Goal: Task Accomplishment & Management: Use online tool/utility

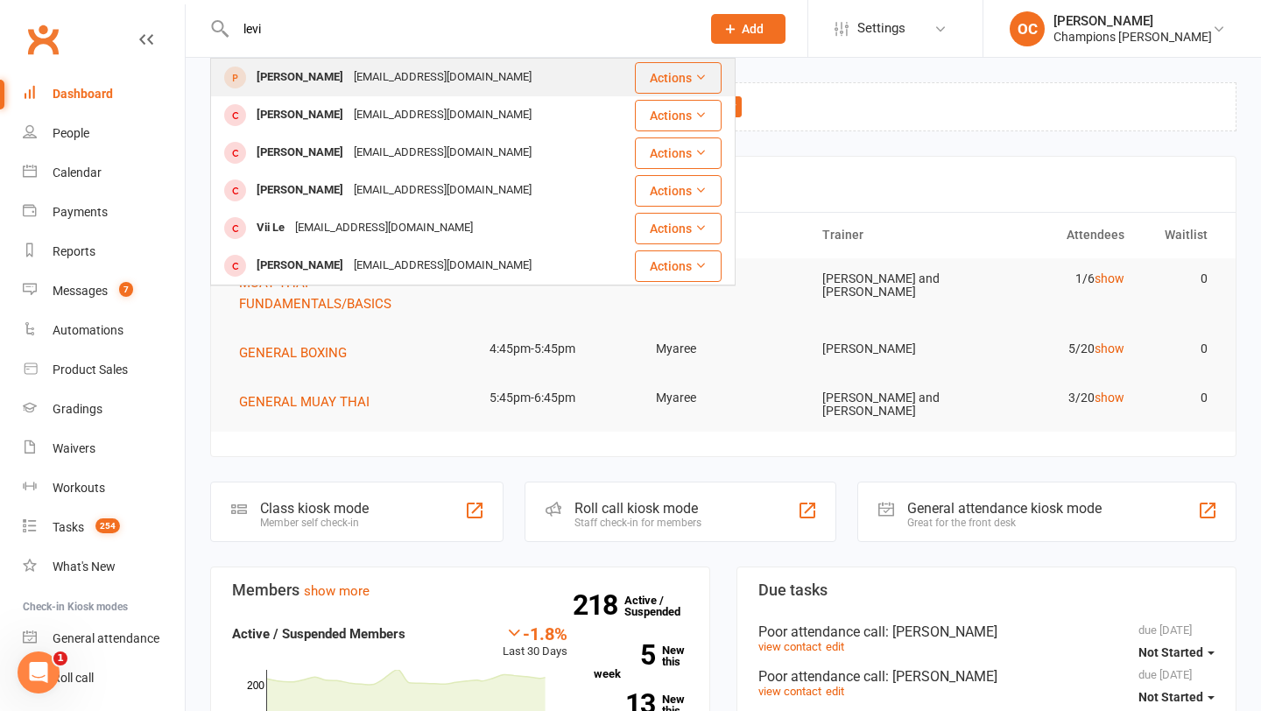
type input "levi"
click at [335, 79] on div "[PERSON_NAME]" at bounding box center [299, 77] width 97 height 25
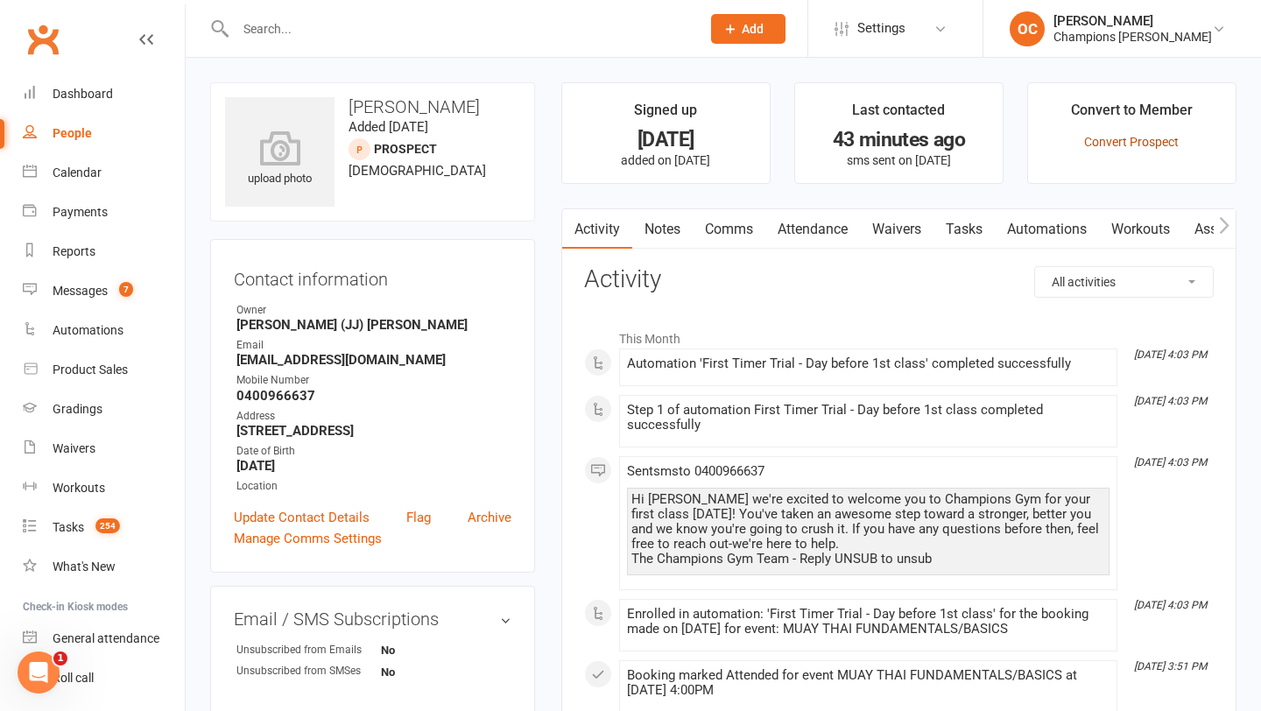
click at [1109, 141] on link "Convert Prospect" at bounding box center [1131, 142] width 95 height 14
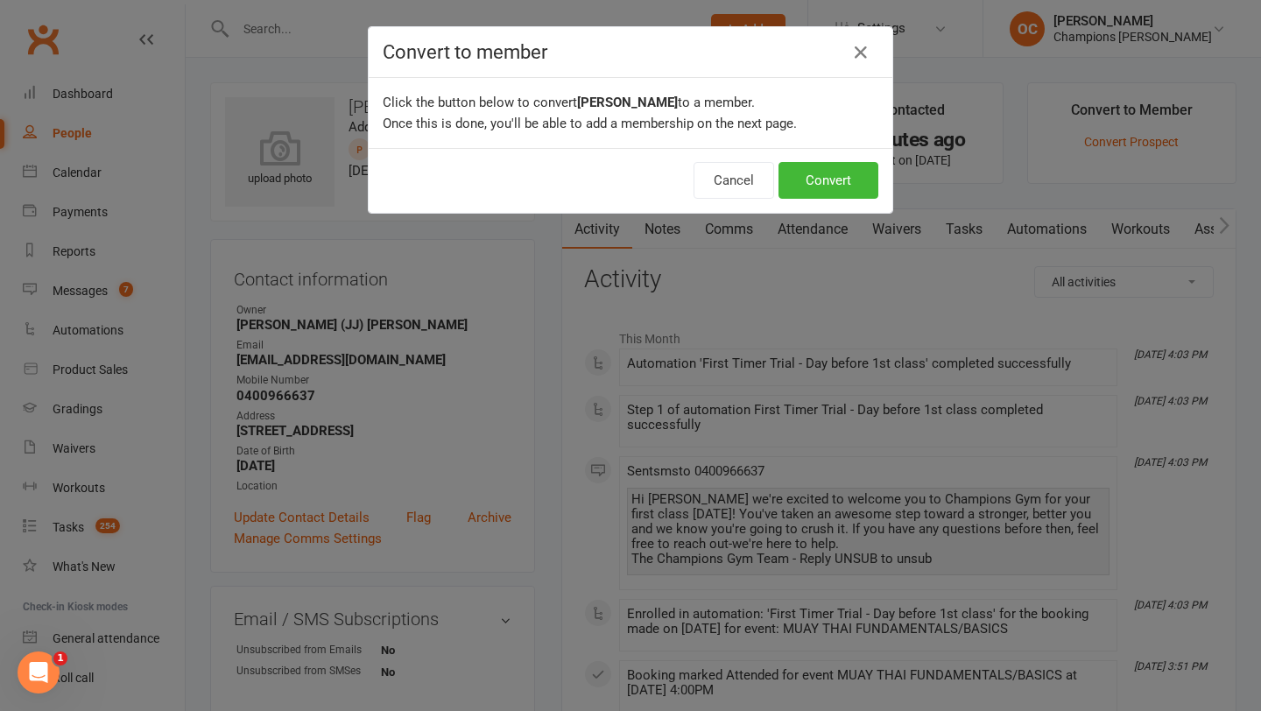
click at [861, 157] on div "Cancel Convert" at bounding box center [631, 180] width 524 height 65
click at [856, 171] on button "Convert" at bounding box center [828, 180] width 100 height 37
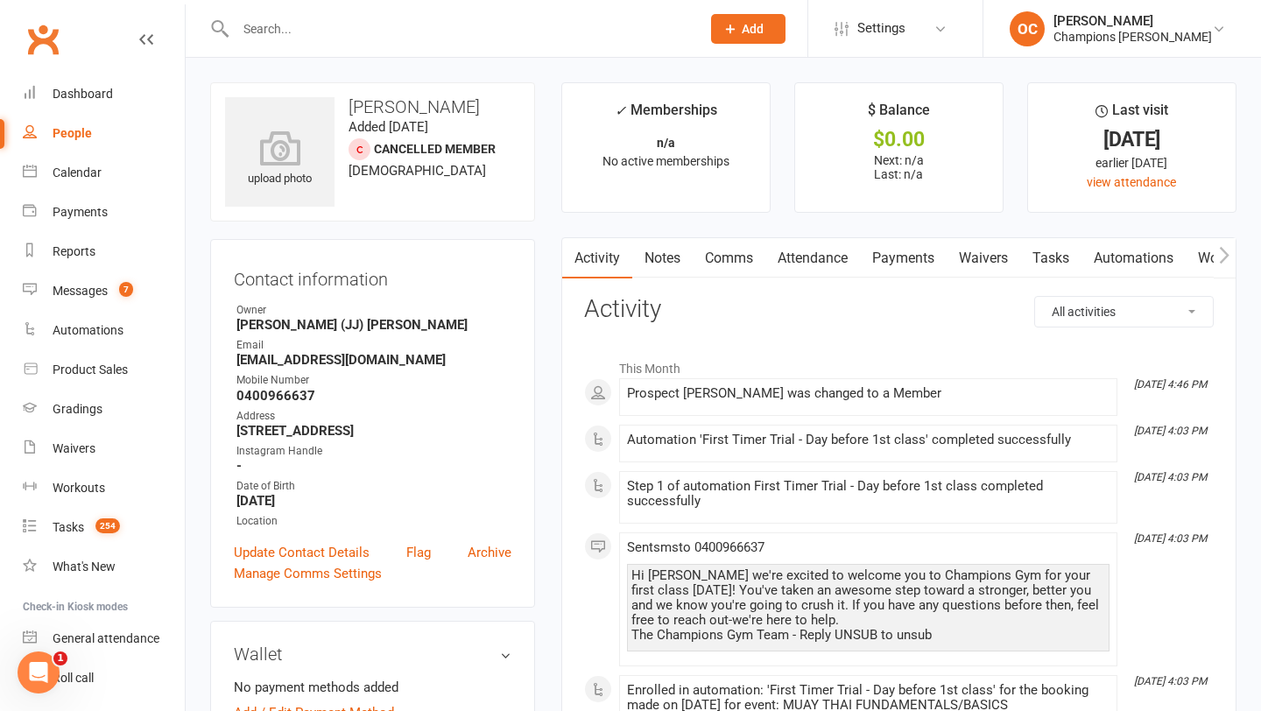
click at [659, 257] on link "Notes" at bounding box center [662, 258] width 60 height 40
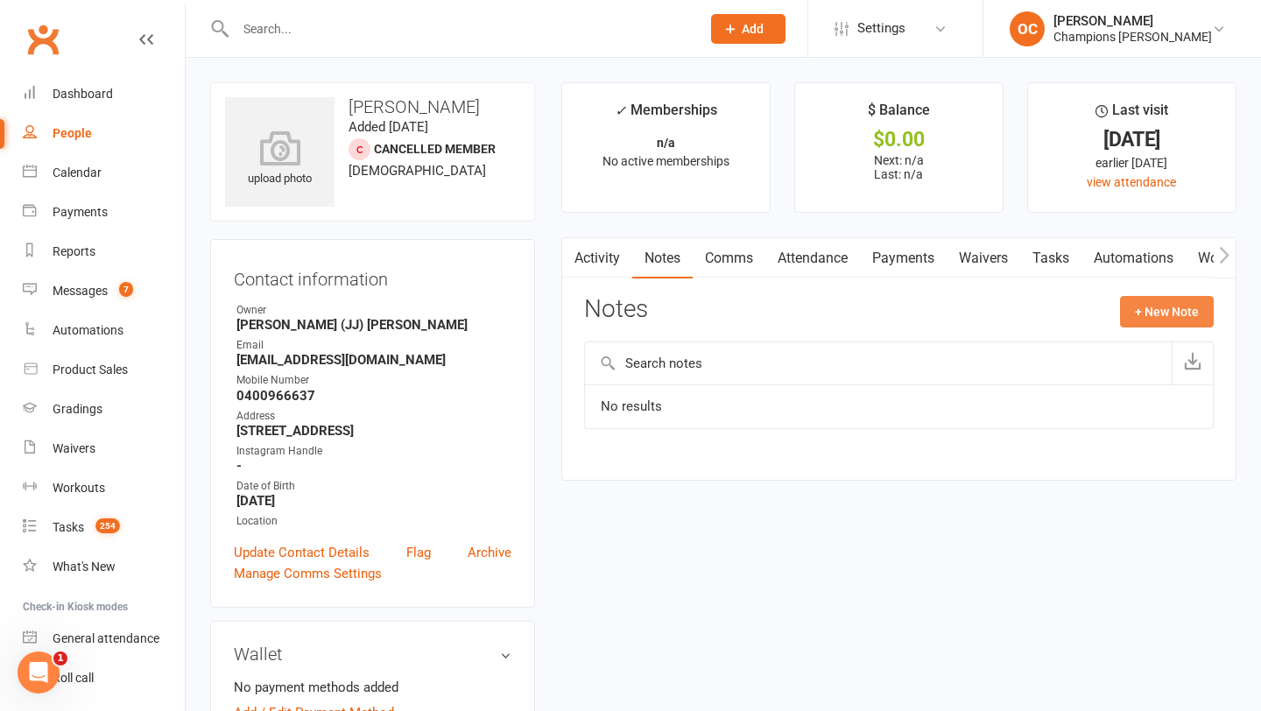
click at [1157, 302] on button "+ New Note" at bounding box center [1167, 312] width 94 height 32
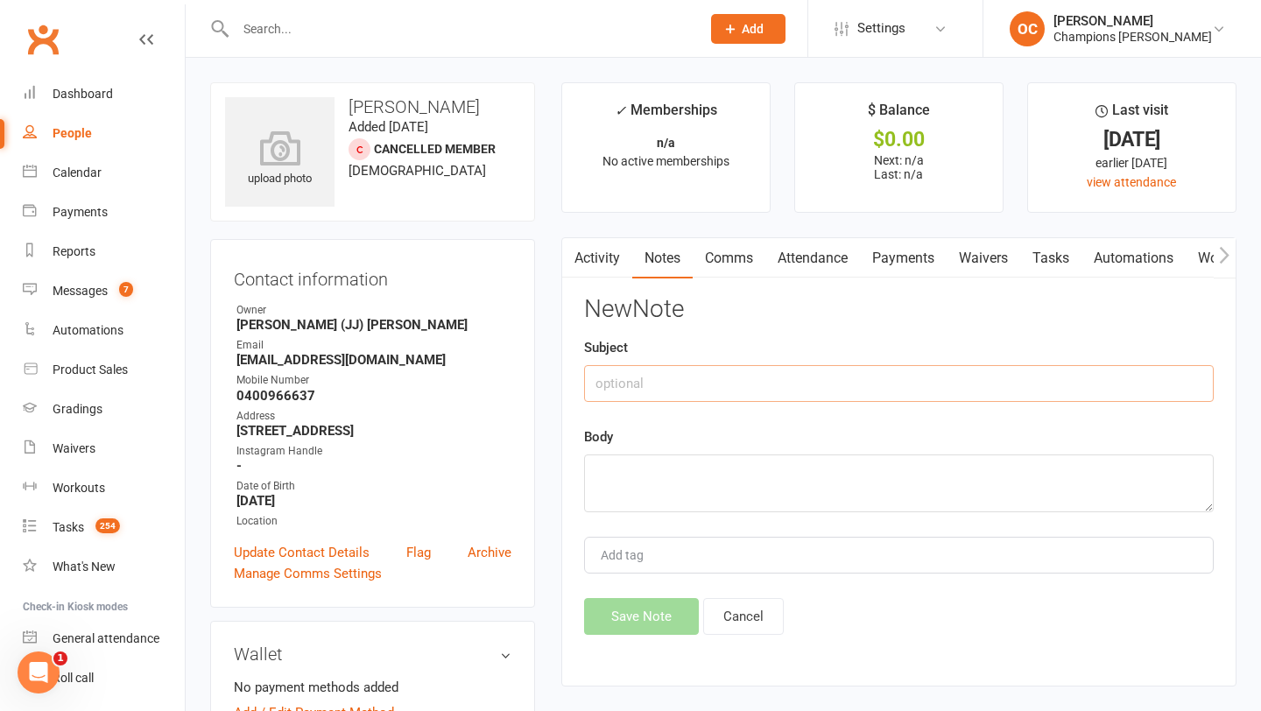
click at [714, 367] on input "text" at bounding box center [898, 383] width 629 height 37
type input "!"
type input "1st month Upfront Paid"
click at [616, 471] on textarea at bounding box center [898, 483] width 629 height 58
type textarea "FIFO via square."
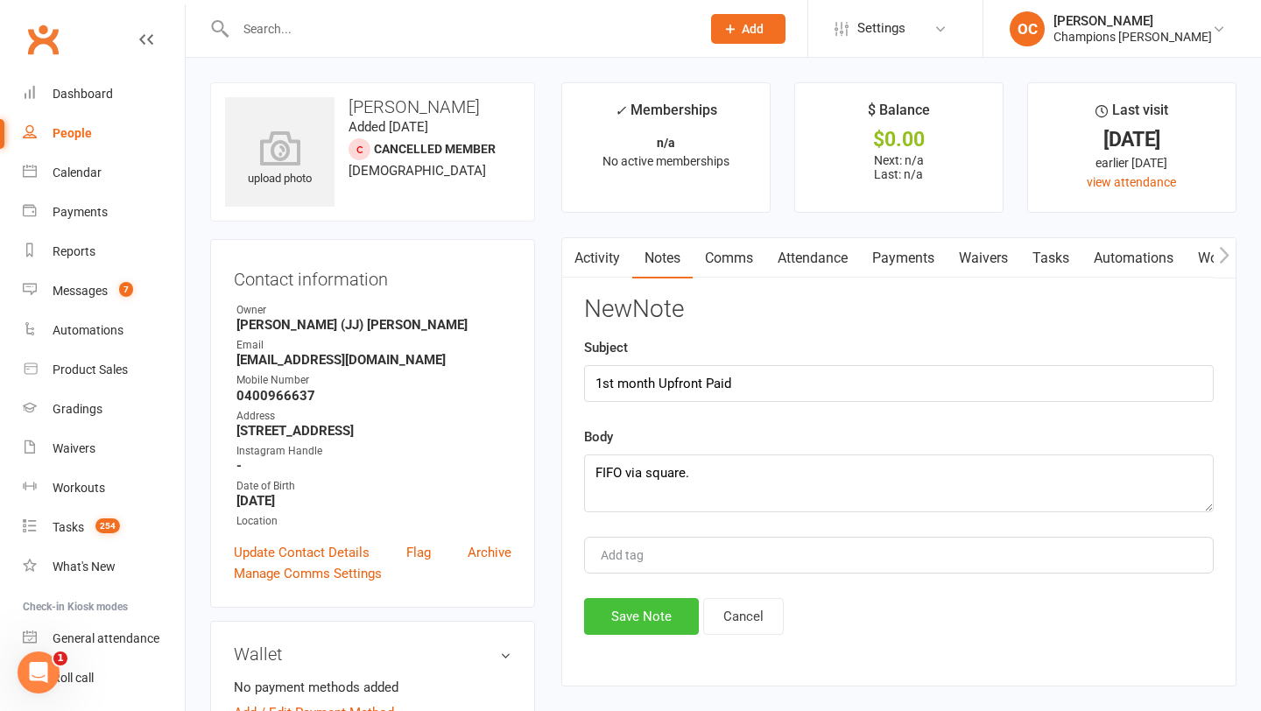
click at [598, 618] on button "Save Note" at bounding box center [641, 616] width 115 height 37
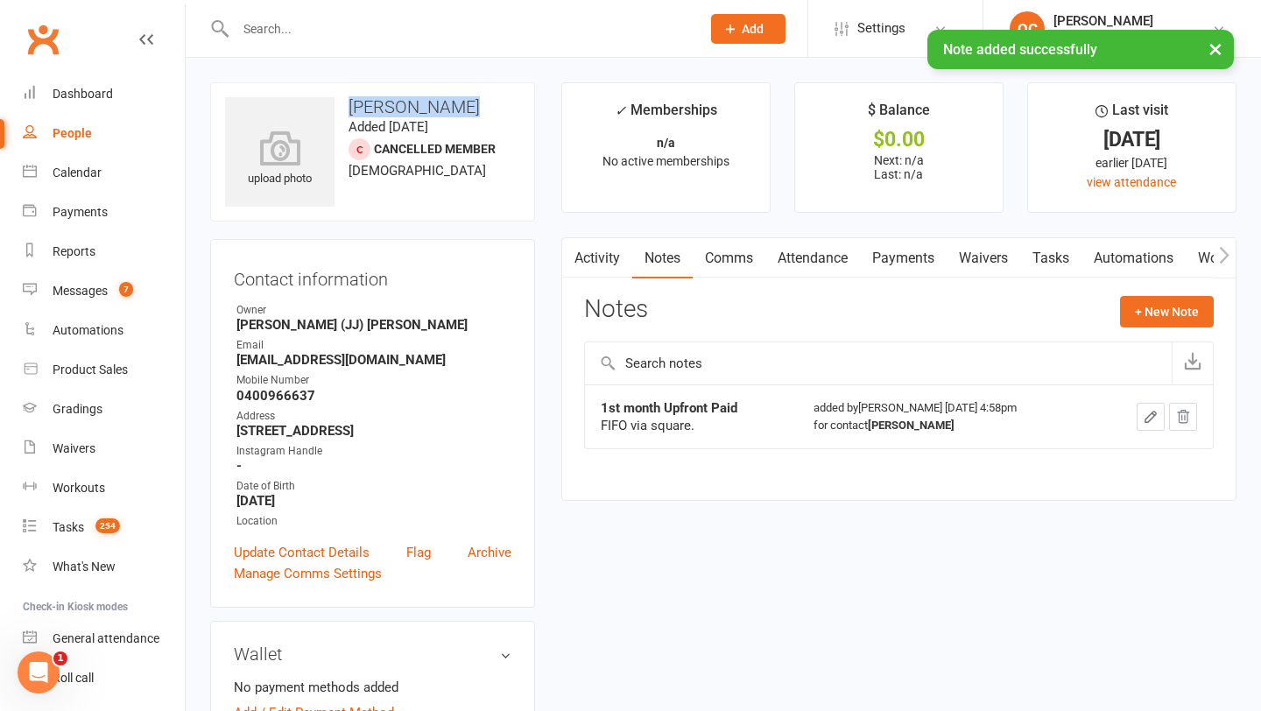
drag, startPoint x: 456, startPoint y: 105, endPoint x: 344, endPoint y: 96, distance: 112.4
click at [344, 96] on div "upload photo Levi Mcmullen Added 12 August, 2025 Cancelled member 33 years old" at bounding box center [372, 151] width 325 height 139
copy h3 "[PERSON_NAME]"
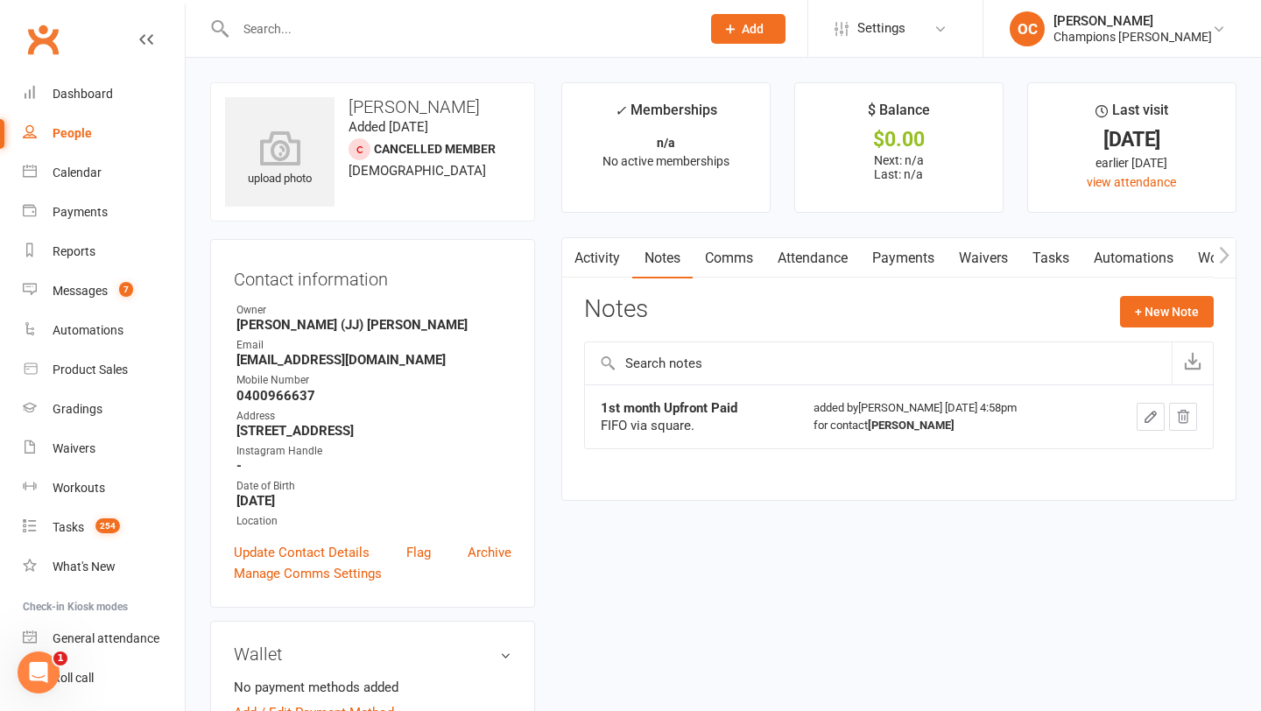
click at [502, 240] on div "Contact information Owner Ignacio (JJ) Ronda Email levi_mcmullen@hotmail.com Mo…" at bounding box center [372, 423] width 325 height 369
click at [299, 165] on icon at bounding box center [280, 148] width 121 height 39
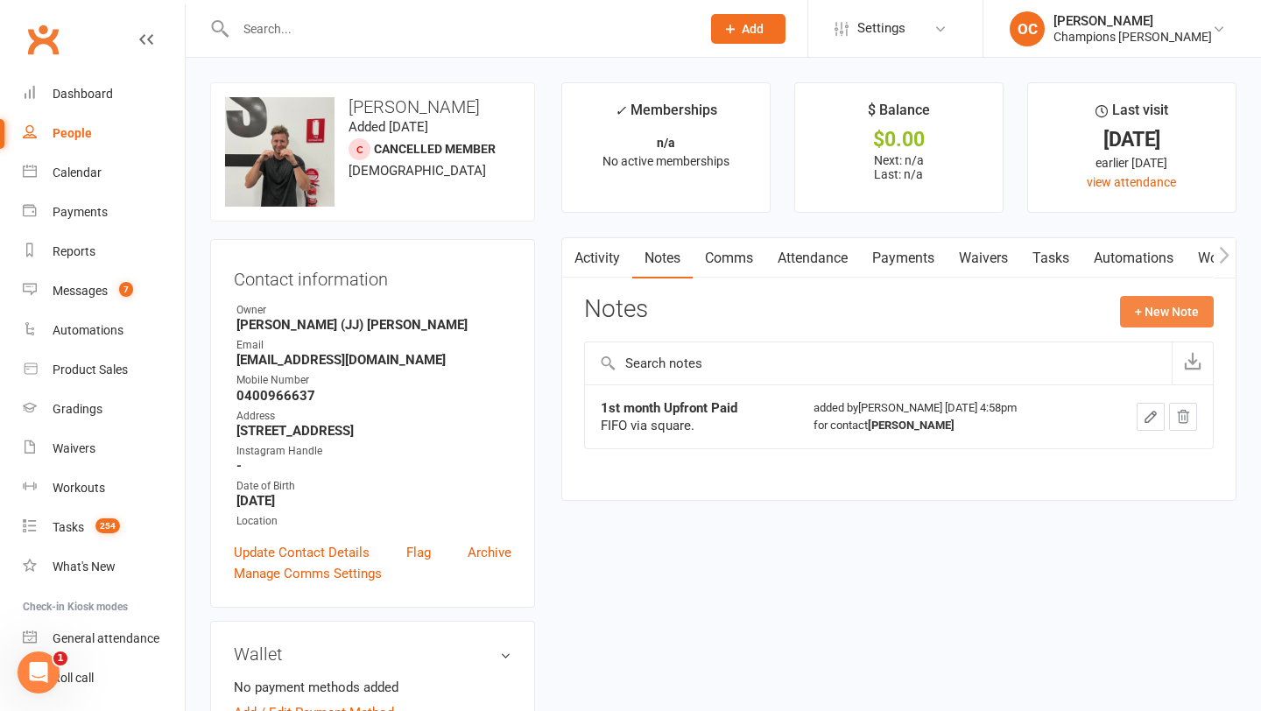
click at [1151, 324] on button "+ New Note" at bounding box center [1167, 312] width 94 height 32
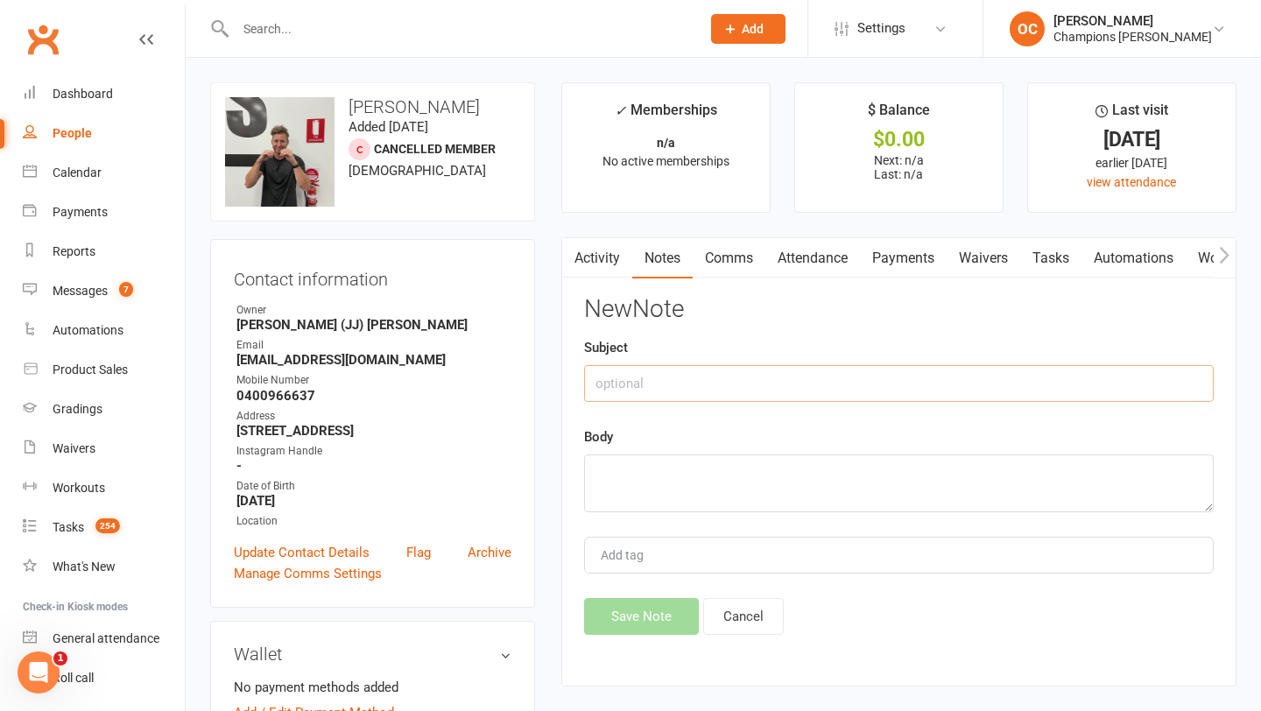
click at [636, 389] on input "text" at bounding box center [898, 383] width 629 height 37
type input "GOALS AND INFO"
click at [614, 471] on textarea at bounding box center [898, 483] width 629 height 58
type textarea "W"
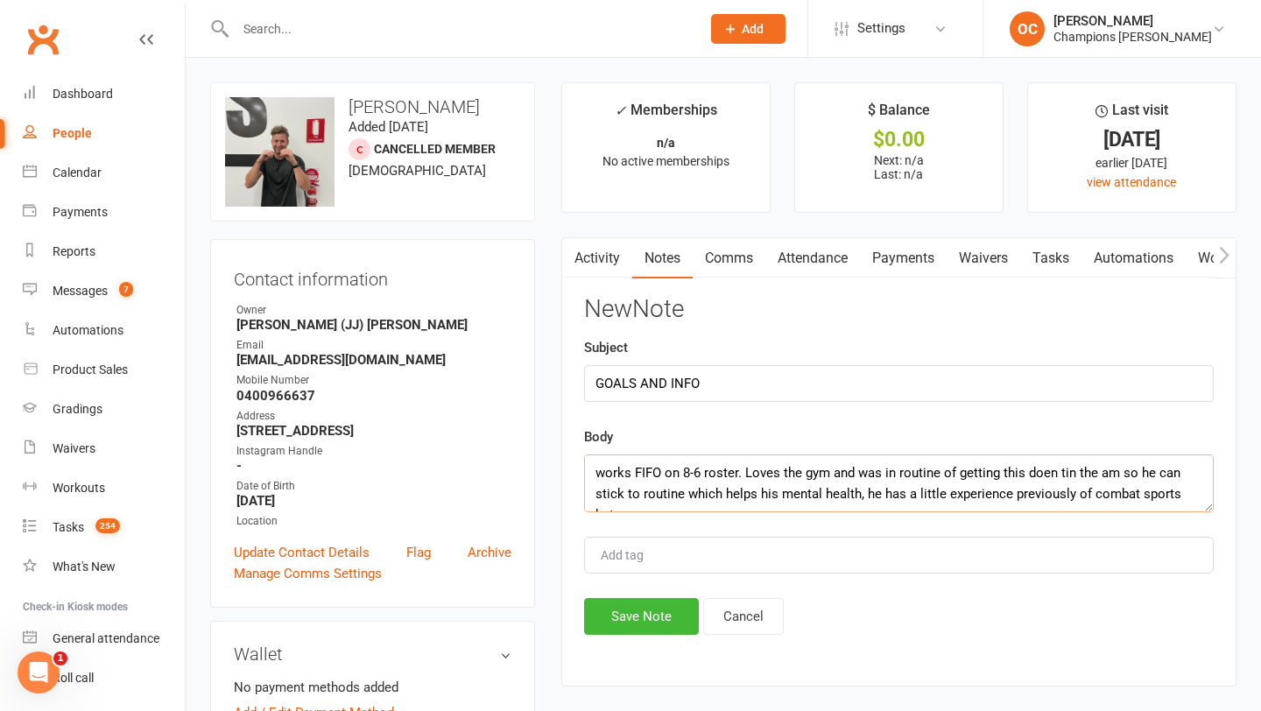
scroll to position [11, 0]
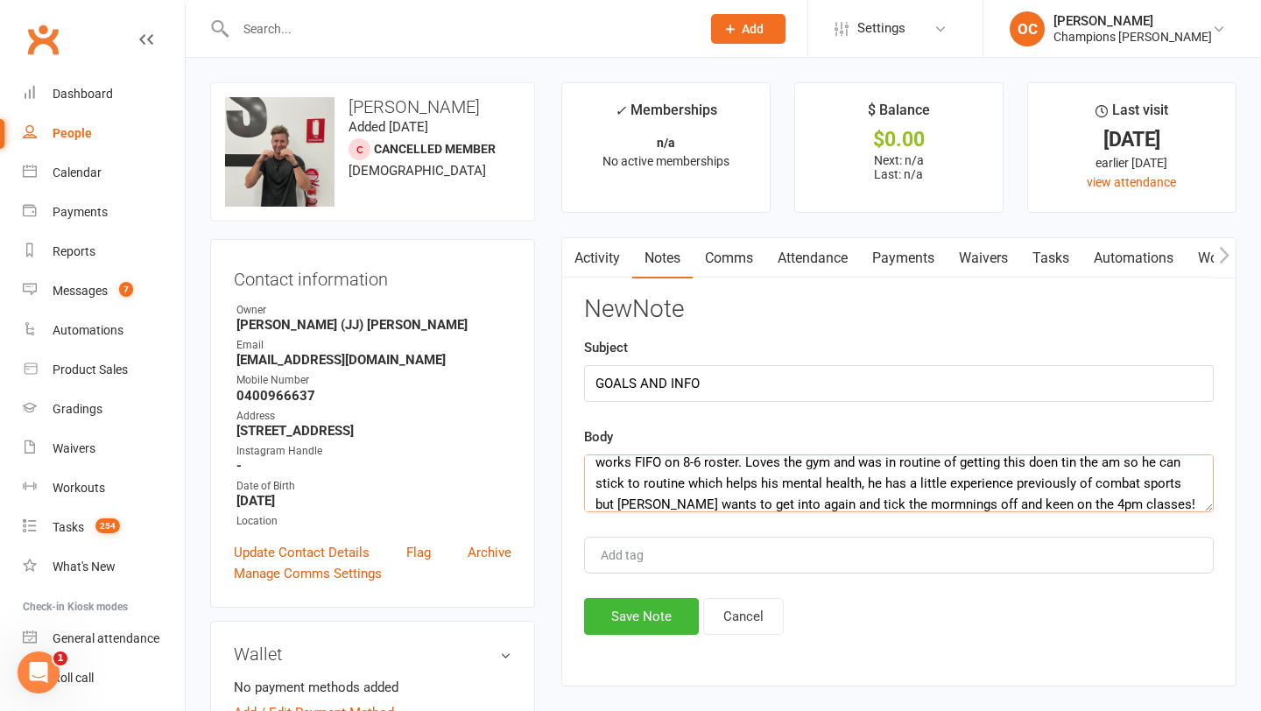
click at [877, 503] on textarea "works FIFO on 8-6 roster. Loves the gym and was in routine of getting this doen…" at bounding box center [898, 483] width 629 height 58
click at [1114, 498] on textarea "works FIFO on 8-6 roster. Loves the gym and was in routine of getting this doen…" at bounding box center [898, 483] width 629 height 58
click at [1047, 462] on textarea "works FIFO on 8-6 roster. Loves the gym and was in routine of getting this doen…" at bounding box center [898, 483] width 629 height 58
click at [1044, 462] on textarea "works FIFO on 8-6 roster. Loves the gym and was in routine of getting this doin…" at bounding box center [898, 483] width 629 height 58
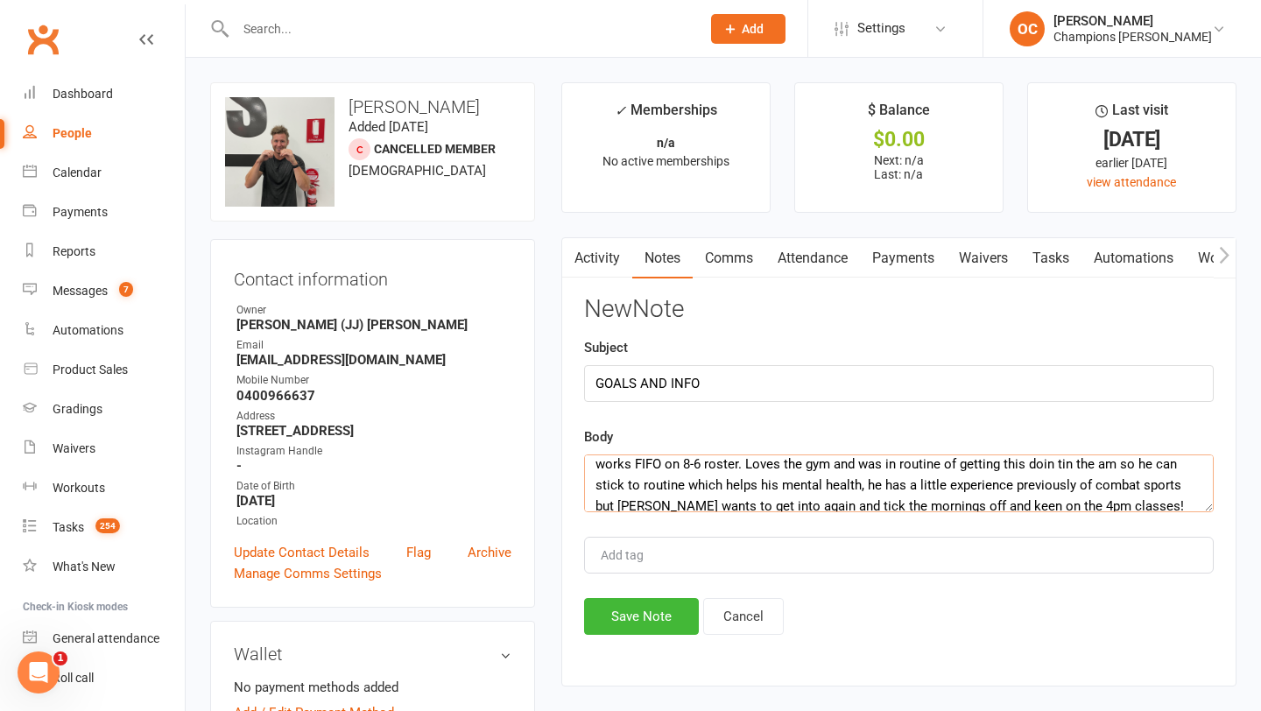
click at [1049, 463] on textarea "works FIFO on 8-6 roster. Loves the gym and was in routine of getting this doin…" at bounding box center [898, 483] width 629 height 58
click at [1075, 461] on textarea "works FIFO on 8-6 roster. Loves the gym and was in routine of getting this doin…" at bounding box center [898, 483] width 629 height 58
click at [1114, 508] on textarea "works FIFO on 8-6 roster. Loves the gym and was in routine of getting this doin…" at bounding box center [898, 483] width 629 height 58
type textarea "works FIFO on 8-6 roster. Loves the gym and was in routine of getting this doin…"
click at [659, 612] on button "Save Note" at bounding box center [641, 616] width 115 height 37
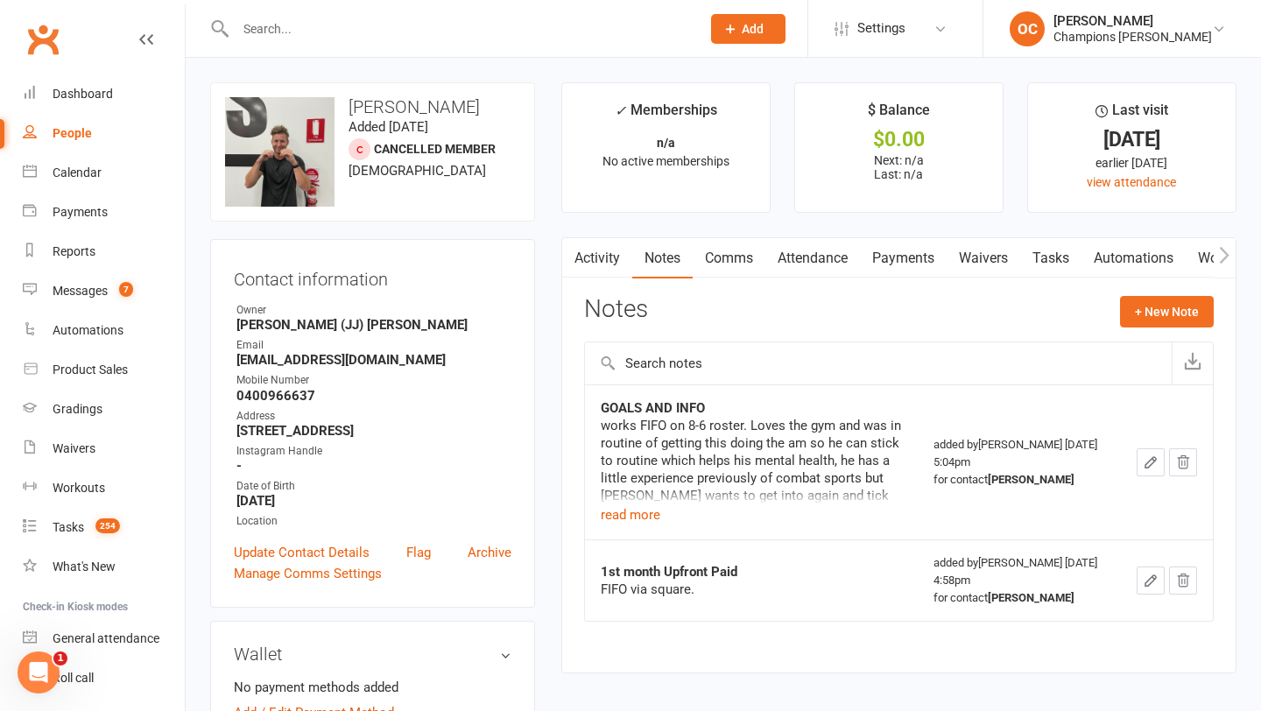
click at [272, 23] on input "text" at bounding box center [459, 29] width 458 height 25
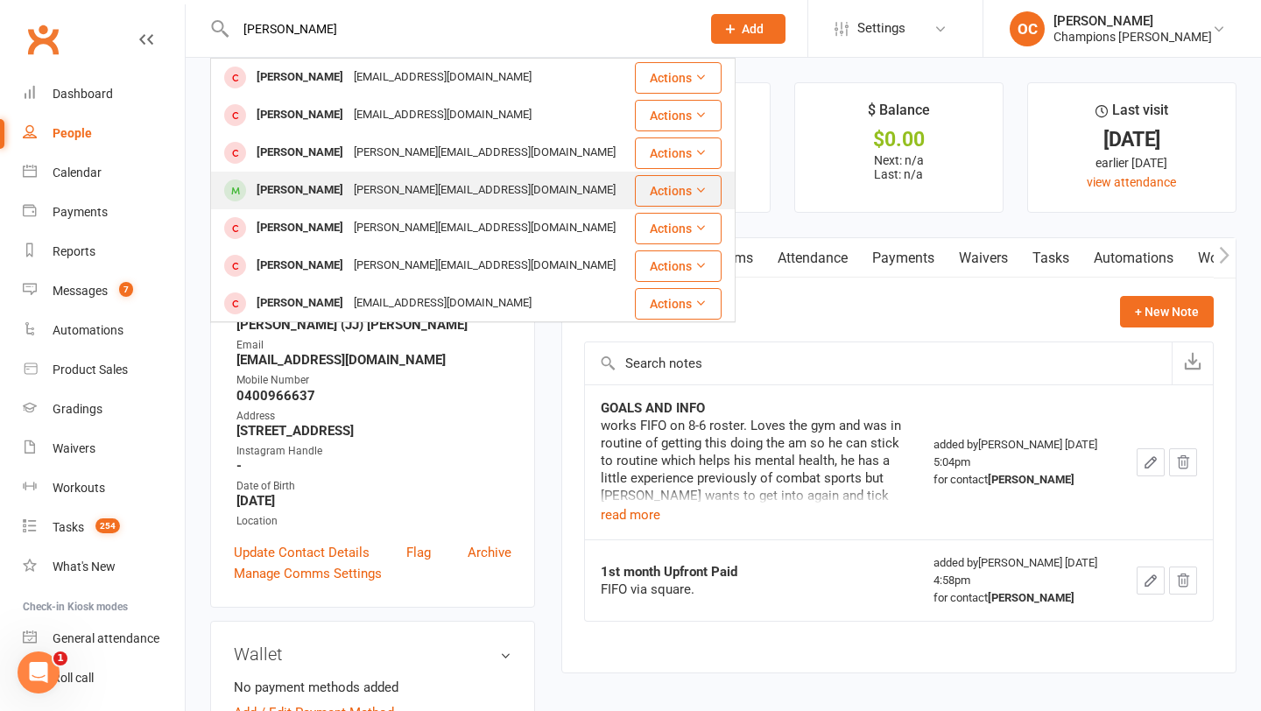
type input "dave"
click at [348, 197] on div "[PERSON_NAME][EMAIL_ADDRESS][DOMAIN_NAME]" at bounding box center [484, 190] width 272 height 25
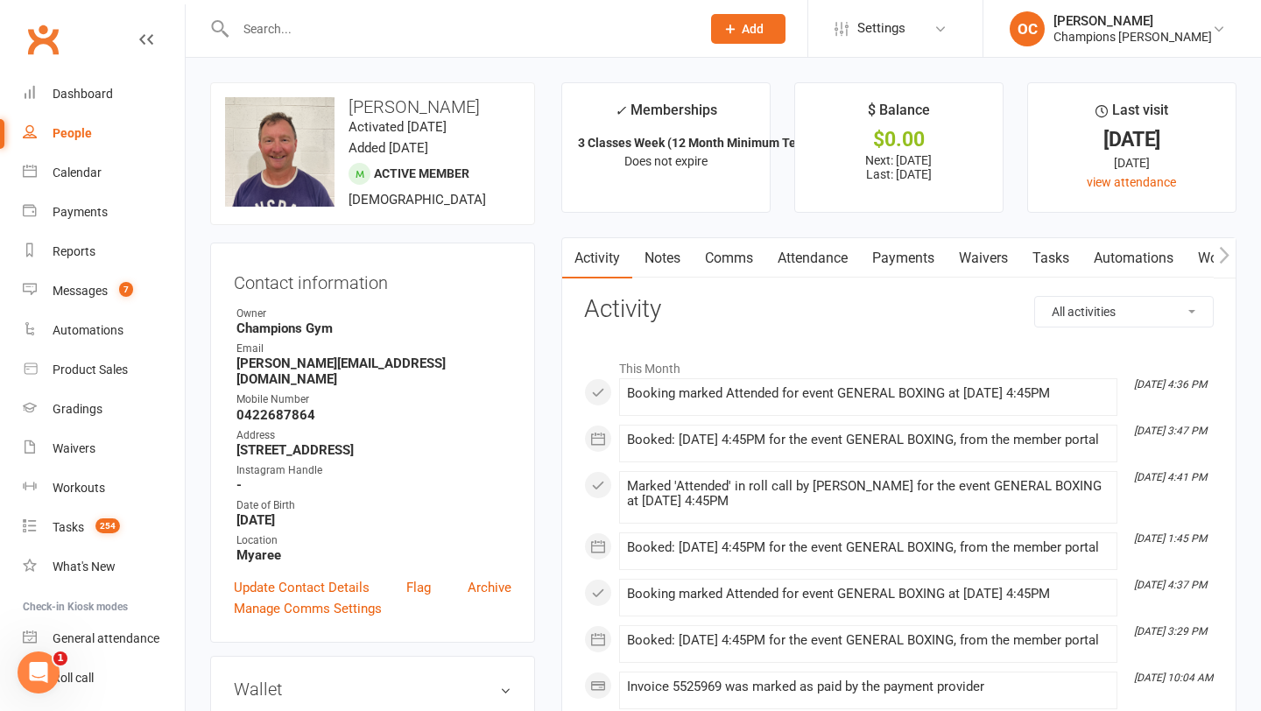
click at [276, 40] on input "text" at bounding box center [459, 29] width 458 height 25
type input "e"
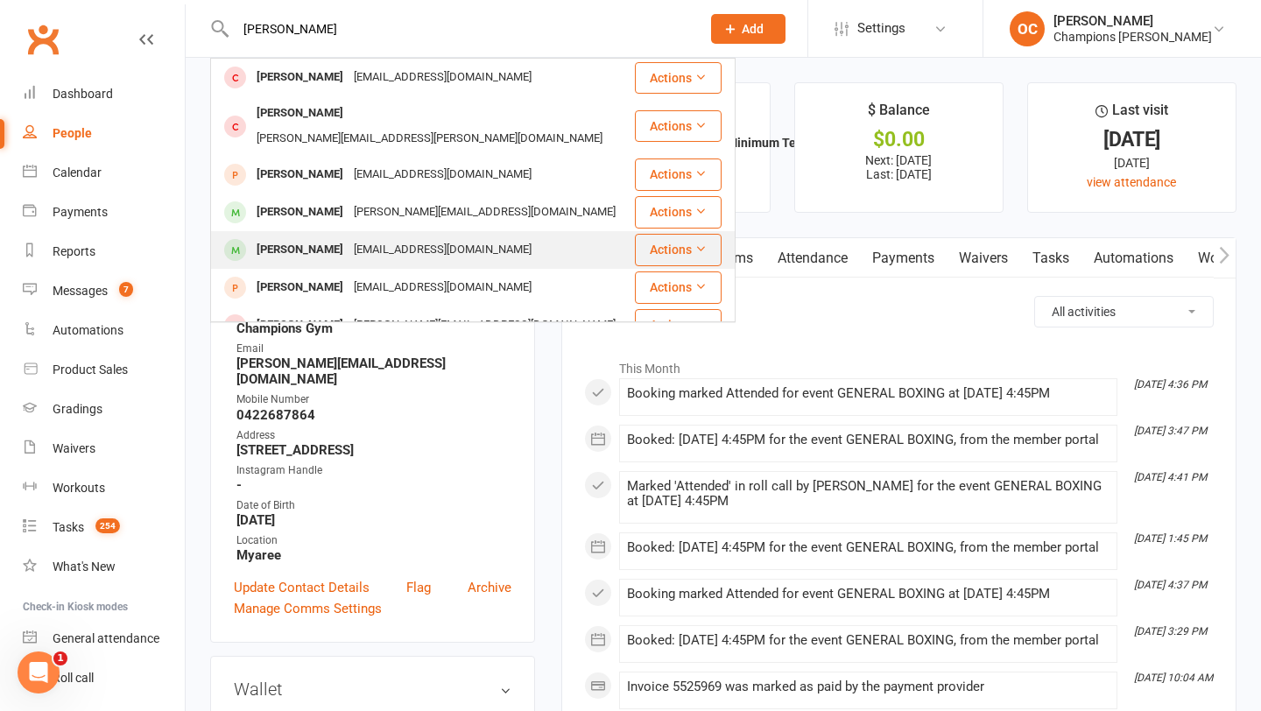
type input "ryan a"
click at [332, 237] on div "Ryan Anderson" at bounding box center [299, 249] width 97 height 25
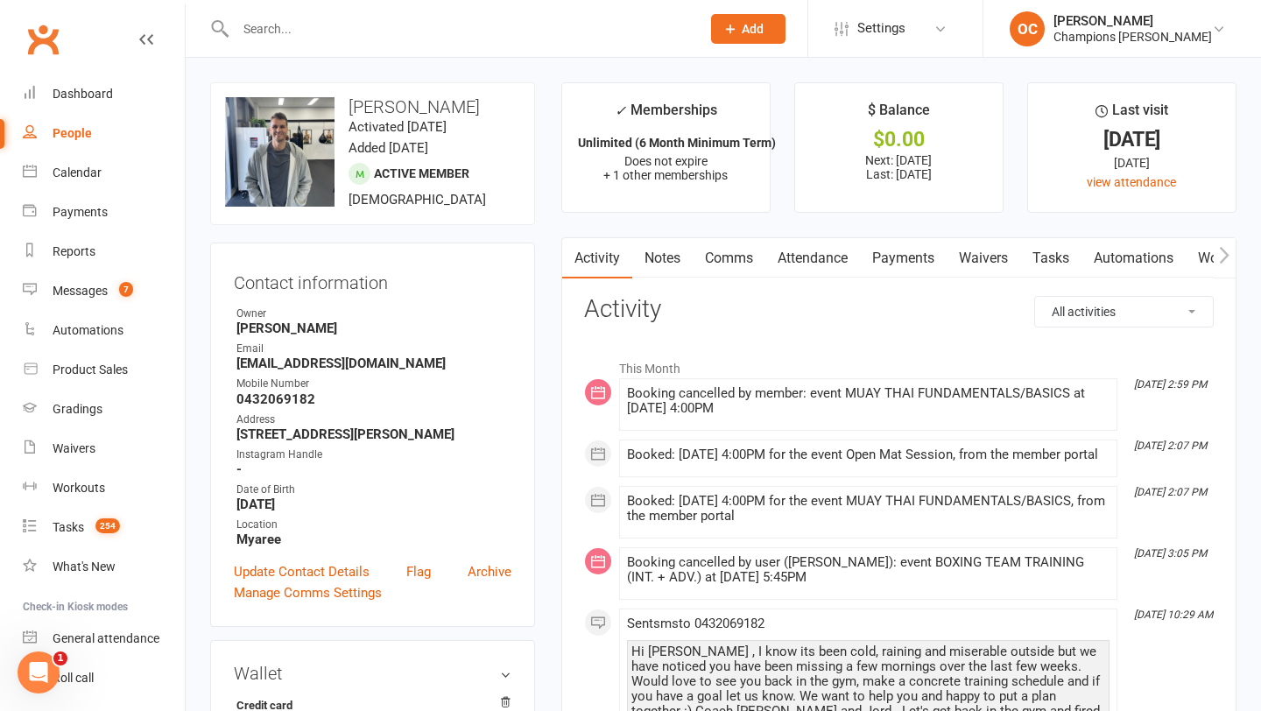
click at [281, 17] on input "text" at bounding box center [459, 29] width 458 height 25
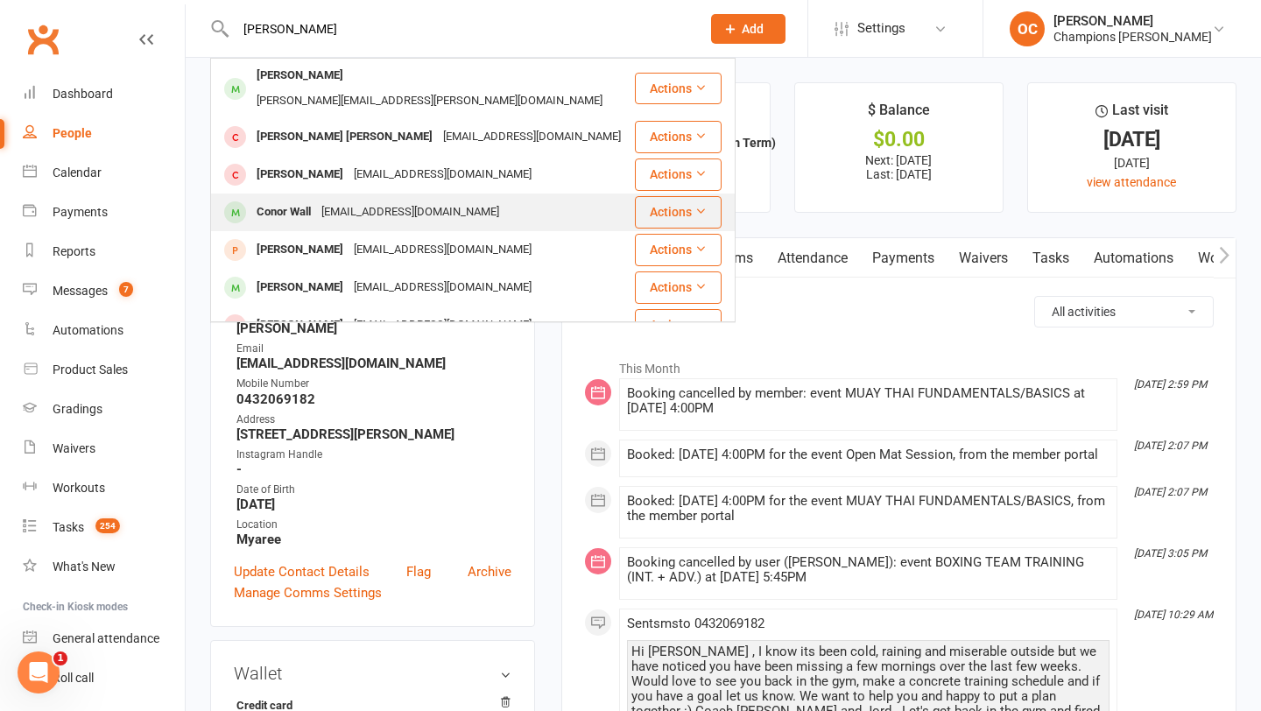
type input "connor"
click at [332, 200] on div "conor.wall@hotmail.com" at bounding box center [410, 212] width 188 height 25
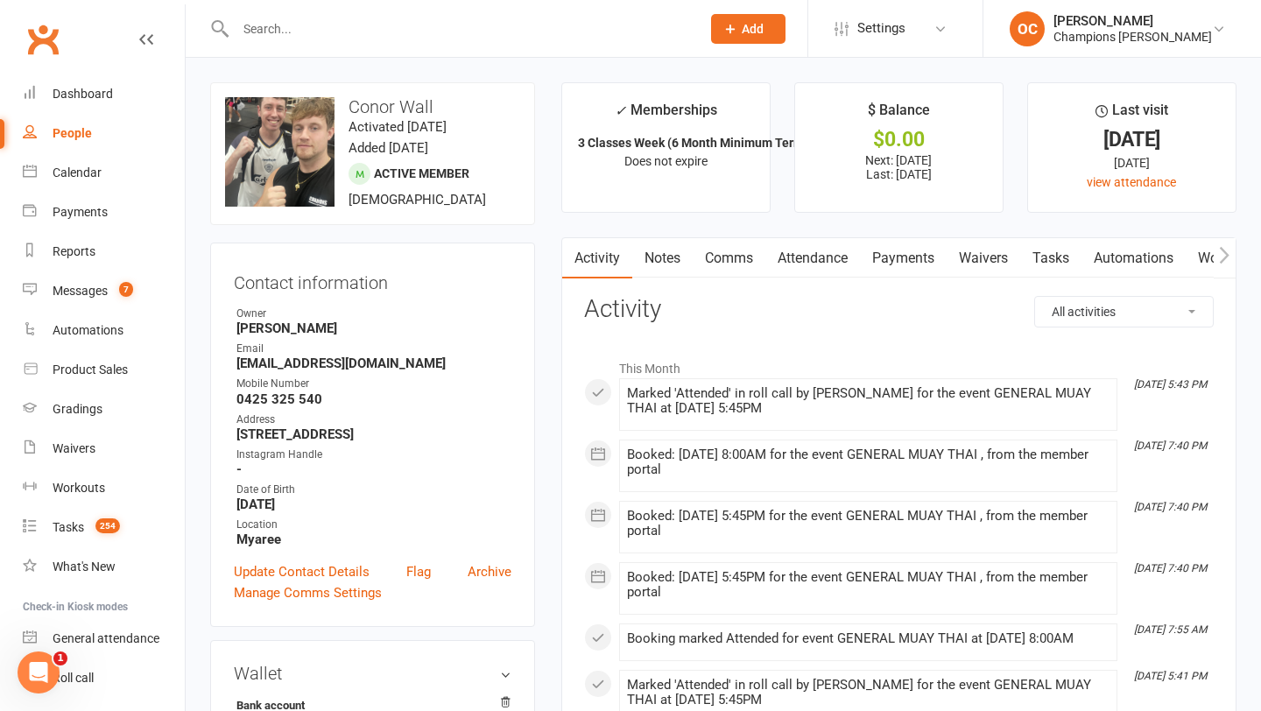
click at [288, 21] on input "text" at bounding box center [459, 29] width 458 height 25
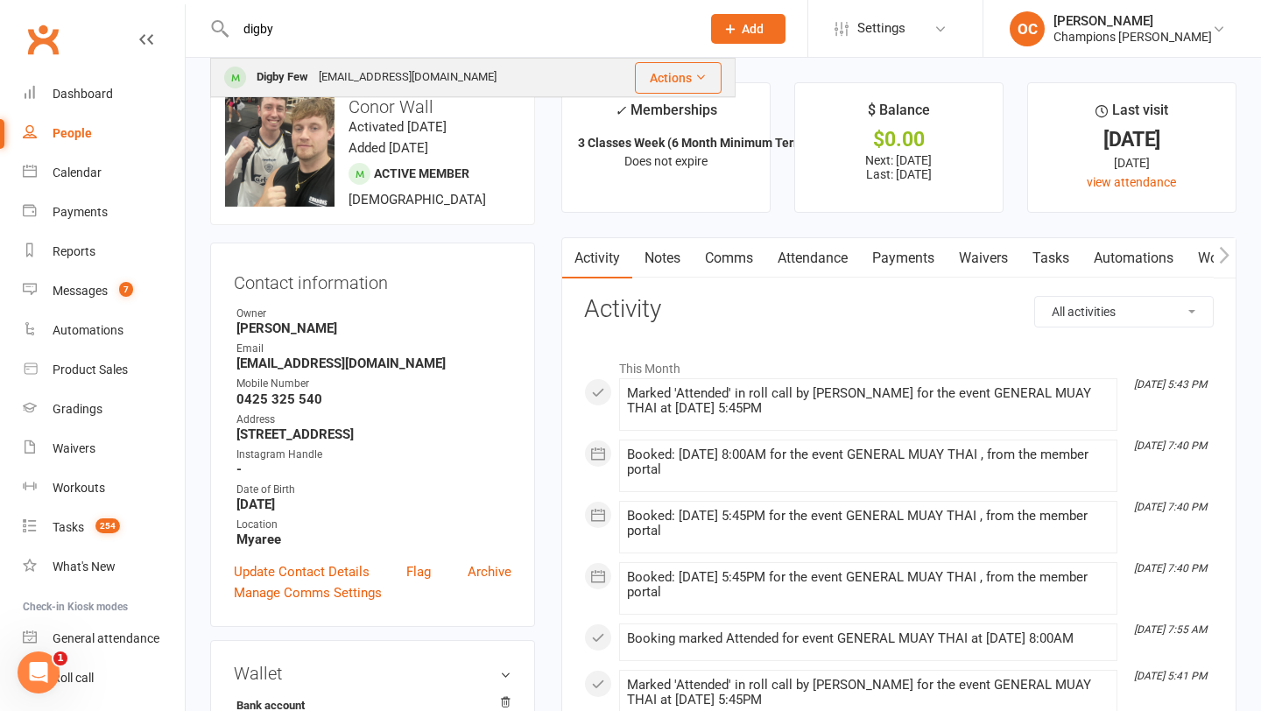
type input "digby"
click at [377, 88] on div "digby239@gmail.com" at bounding box center [407, 77] width 188 height 25
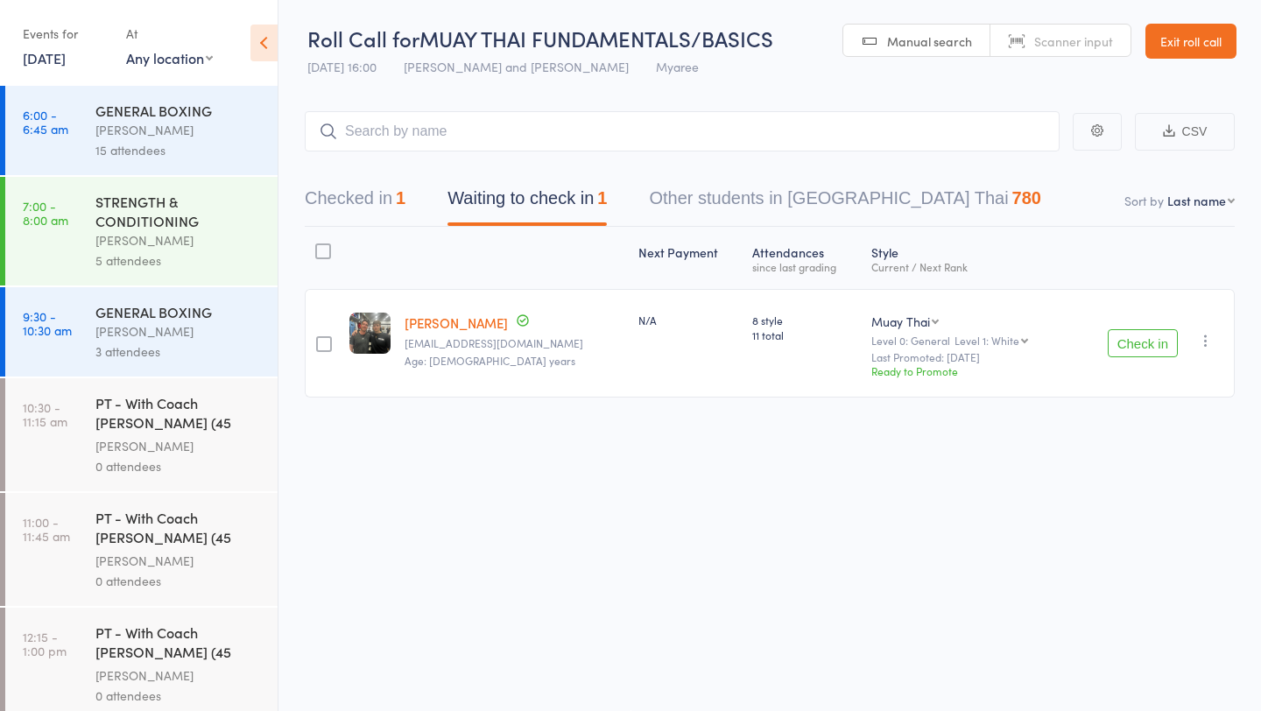
scroll to position [337, 0]
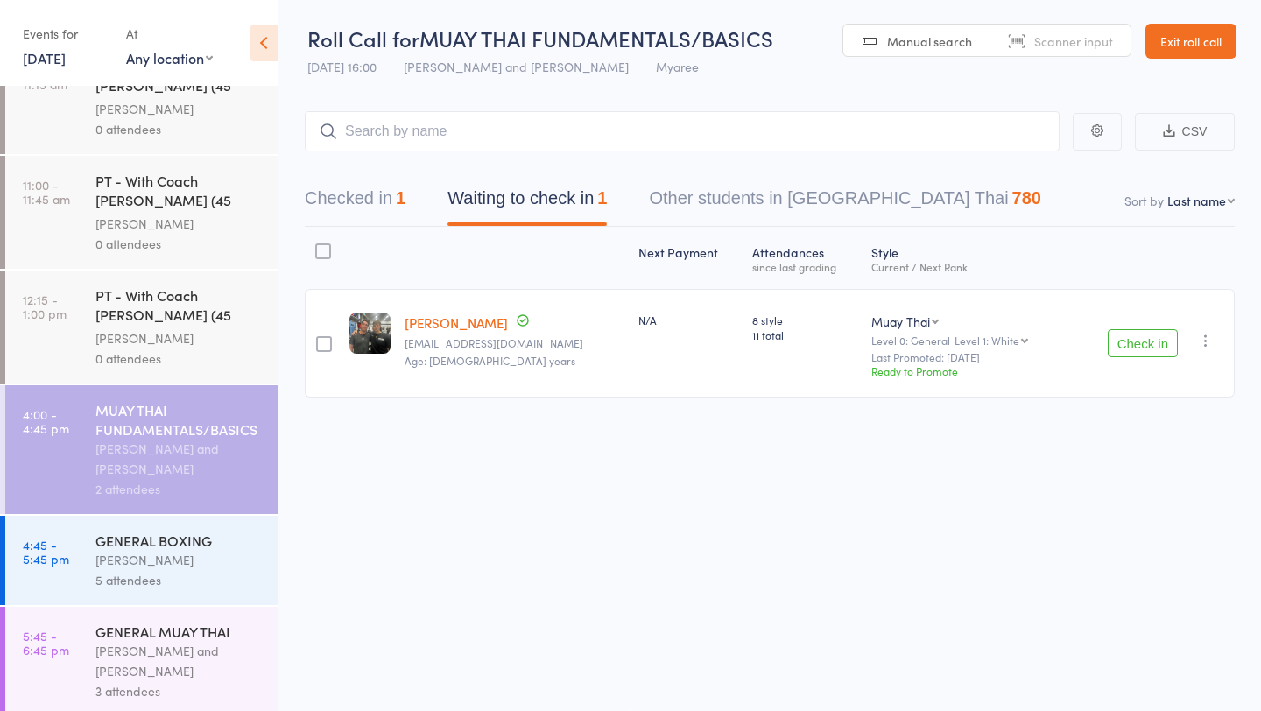
click at [1128, 349] on button "Check in" at bounding box center [1142, 343] width 70 height 28
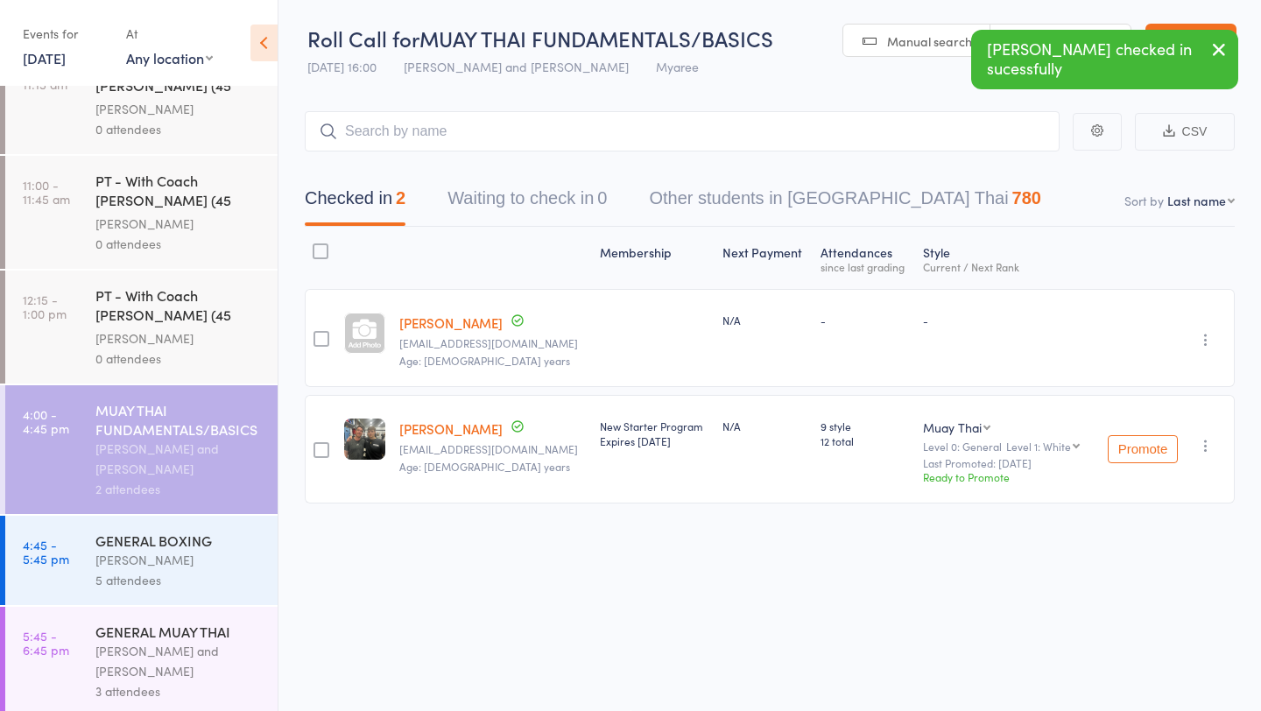
click at [128, 552] on div "[PERSON_NAME]" at bounding box center [178, 560] width 167 height 20
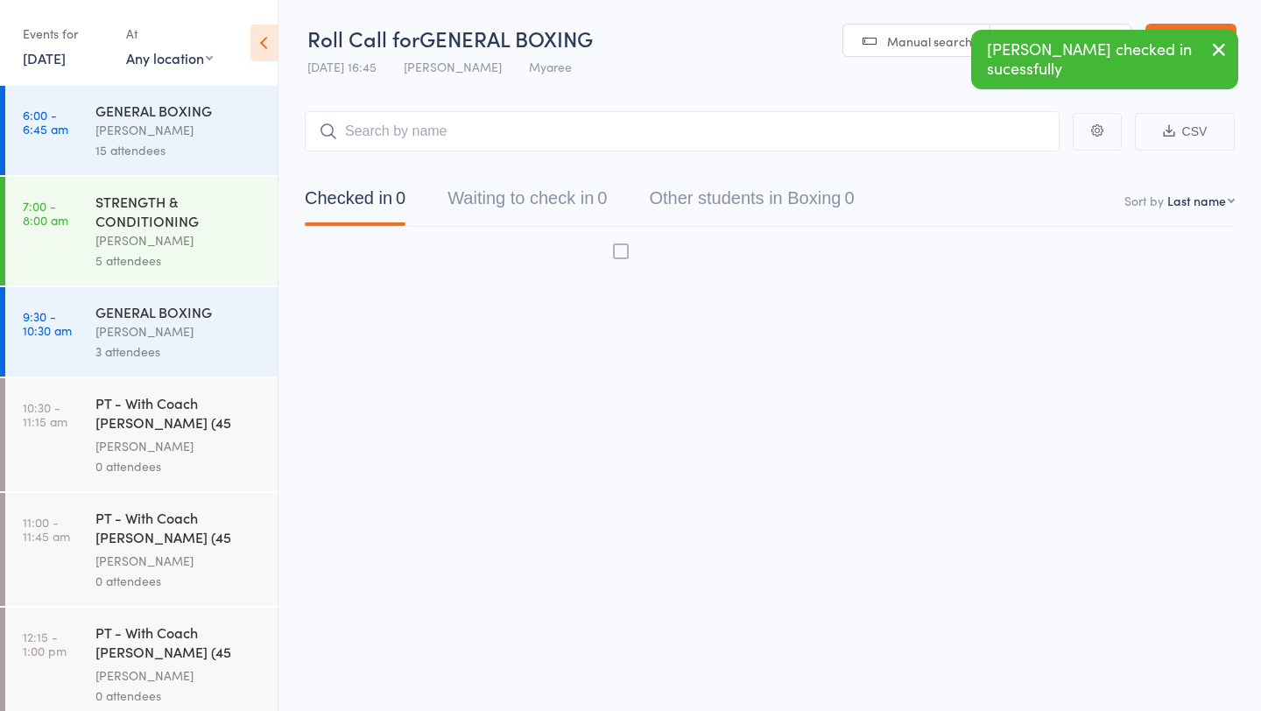
scroll to position [337, 0]
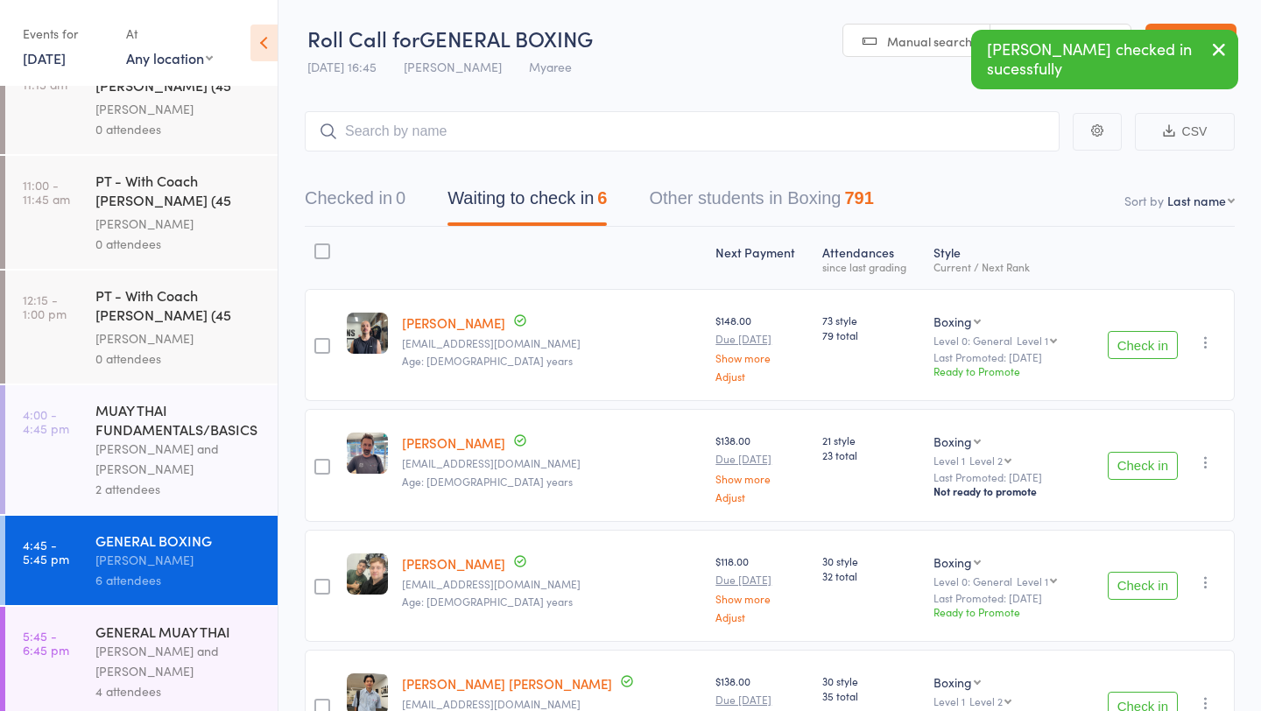
click at [1144, 344] on button "Check in" at bounding box center [1142, 345] width 70 height 28
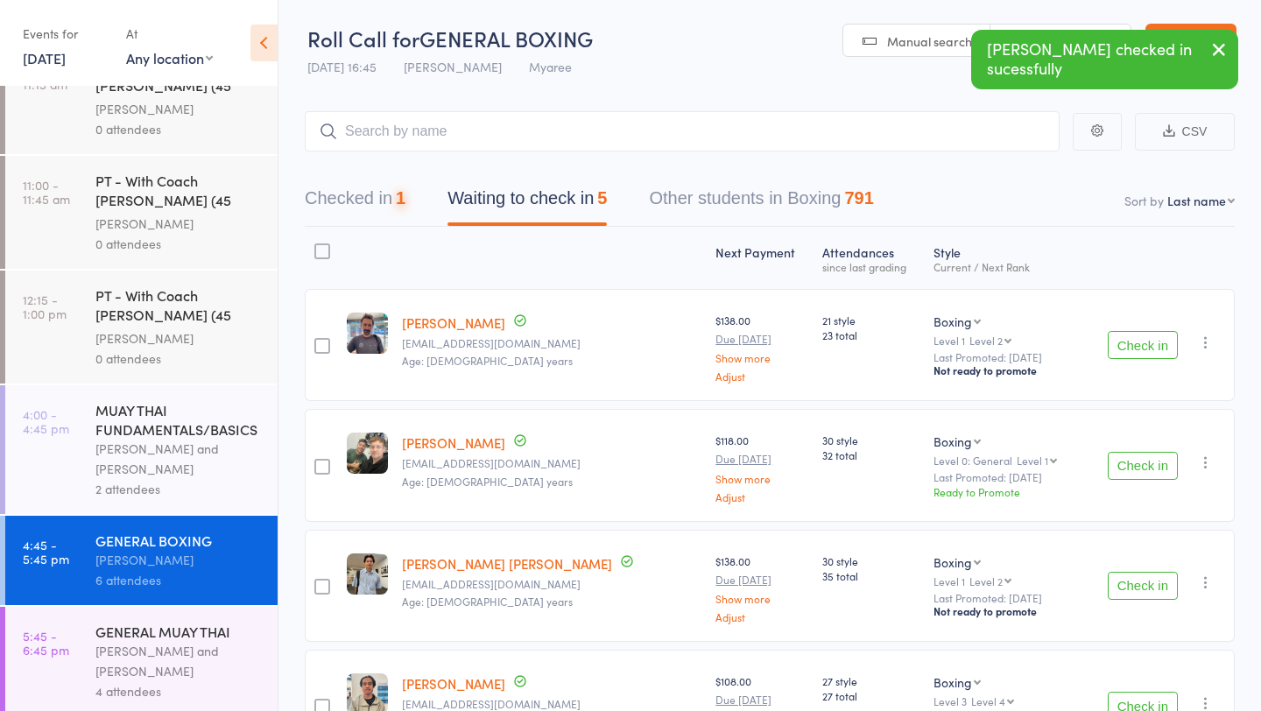
click at [1149, 337] on button "Check in" at bounding box center [1142, 345] width 70 height 28
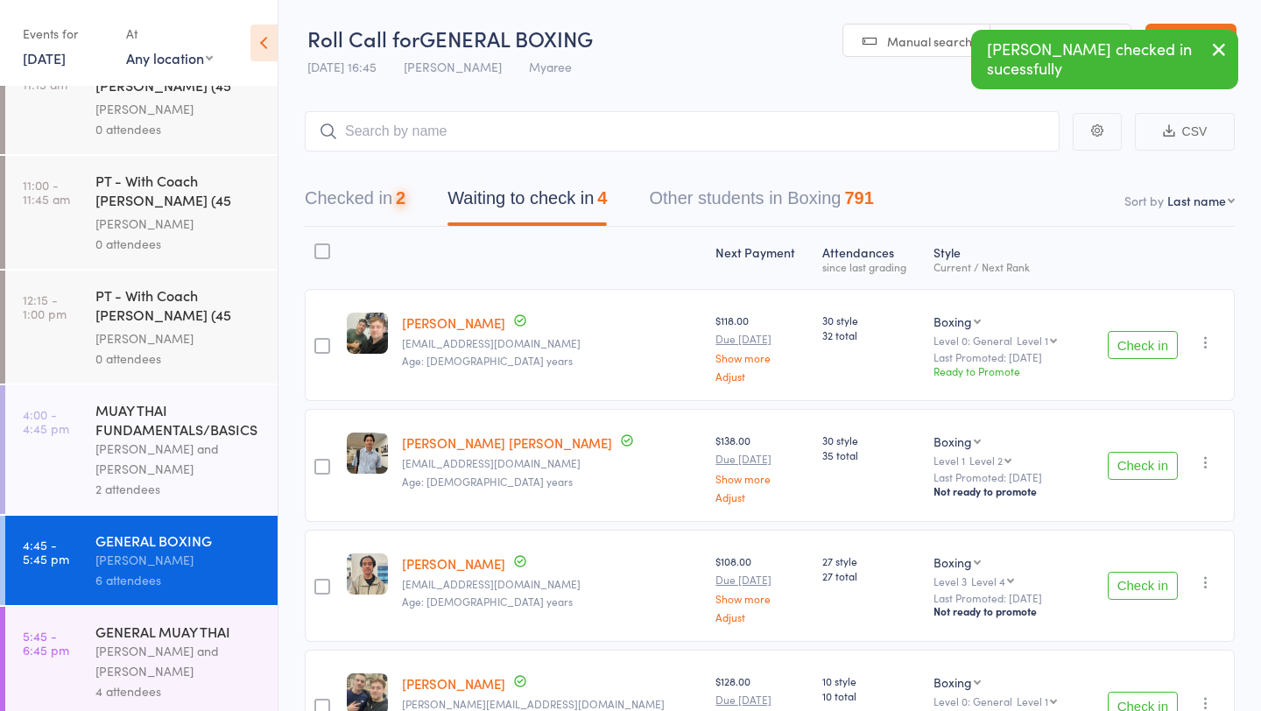
click at [1149, 337] on button "Check in" at bounding box center [1142, 345] width 70 height 28
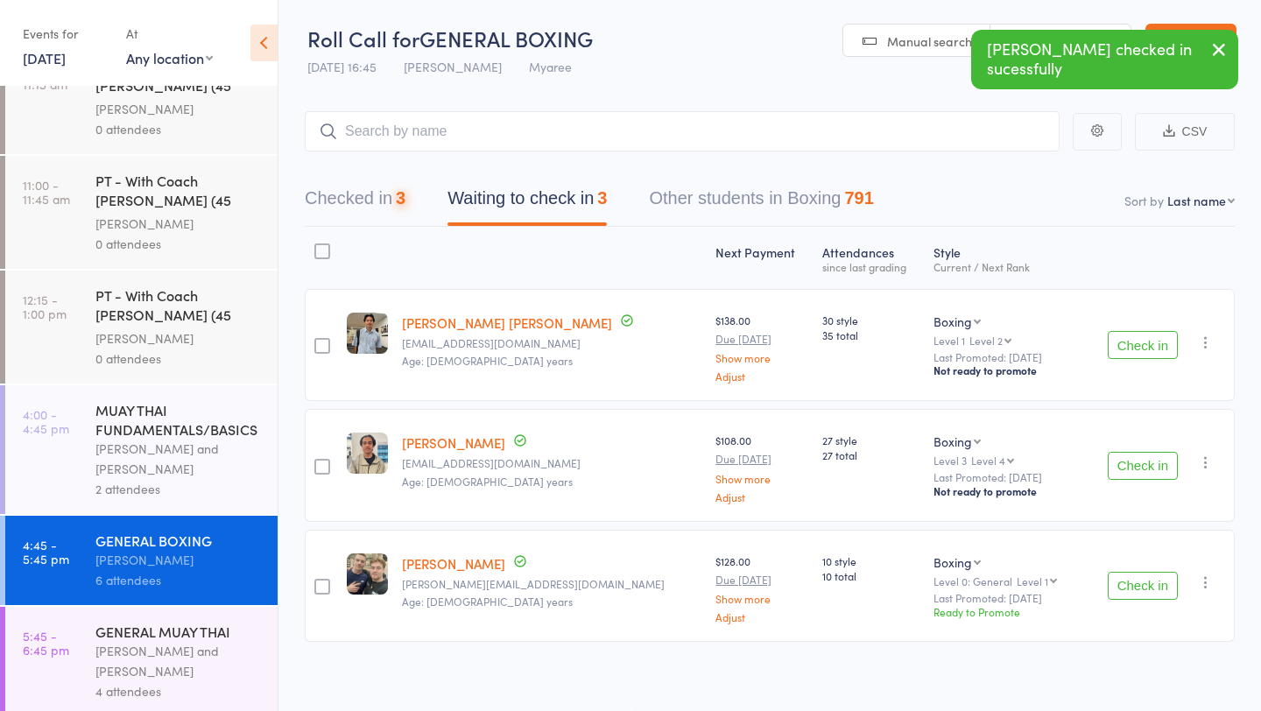
click at [1149, 337] on button "Check in" at bounding box center [1142, 345] width 70 height 28
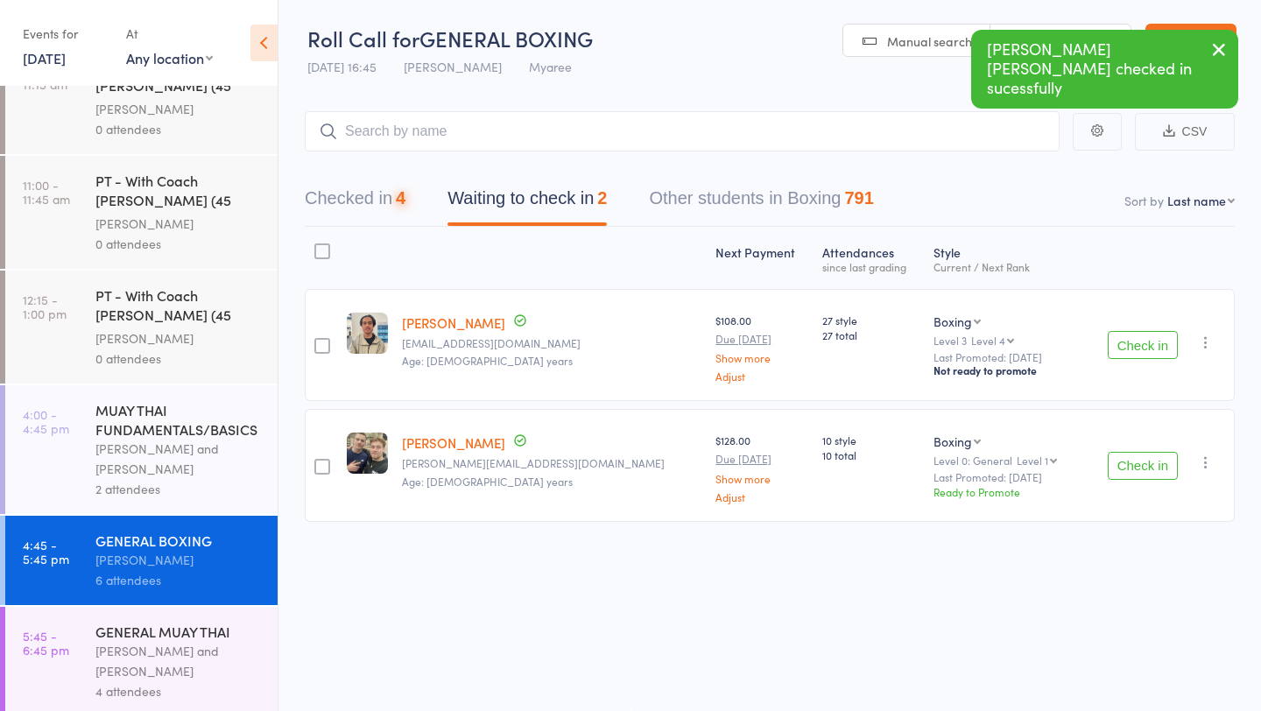
click at [1149, 337] on button "Check in" at bounding box center [1142, 345] width 70 height 28
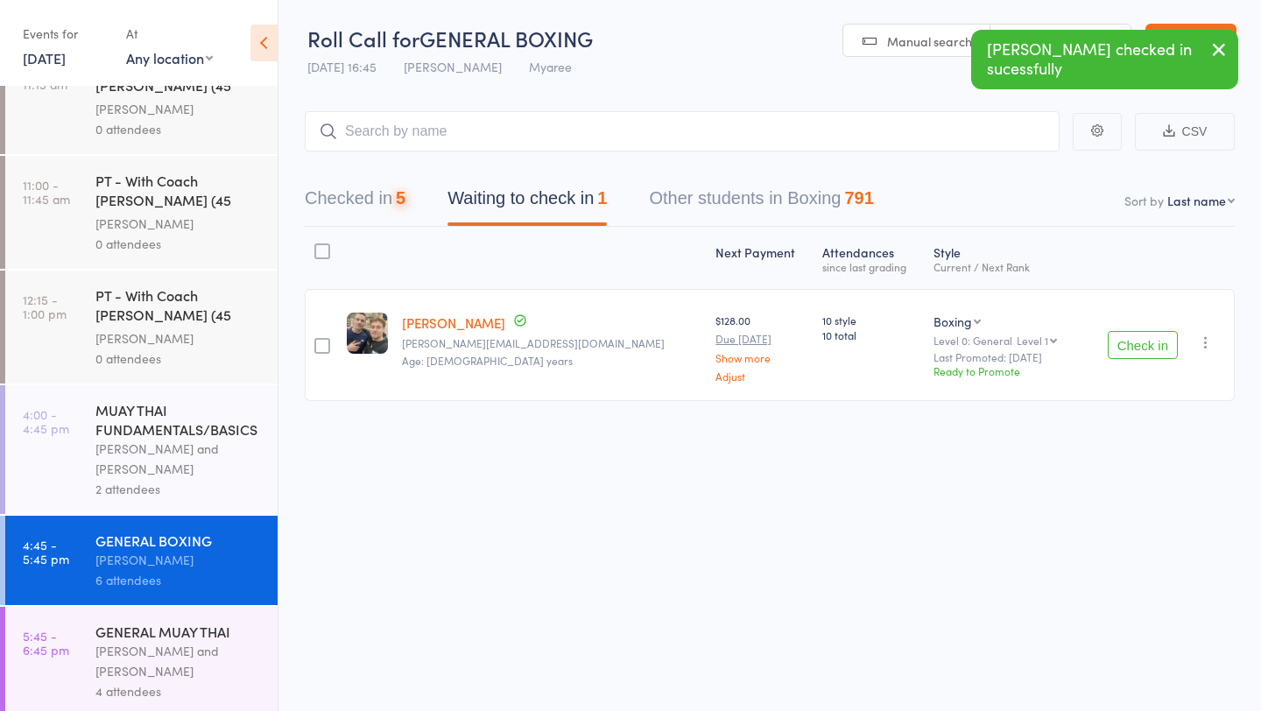
click at [1149, 337] on button "Check in" at bounding box center [1142, 345] width 70 height 28
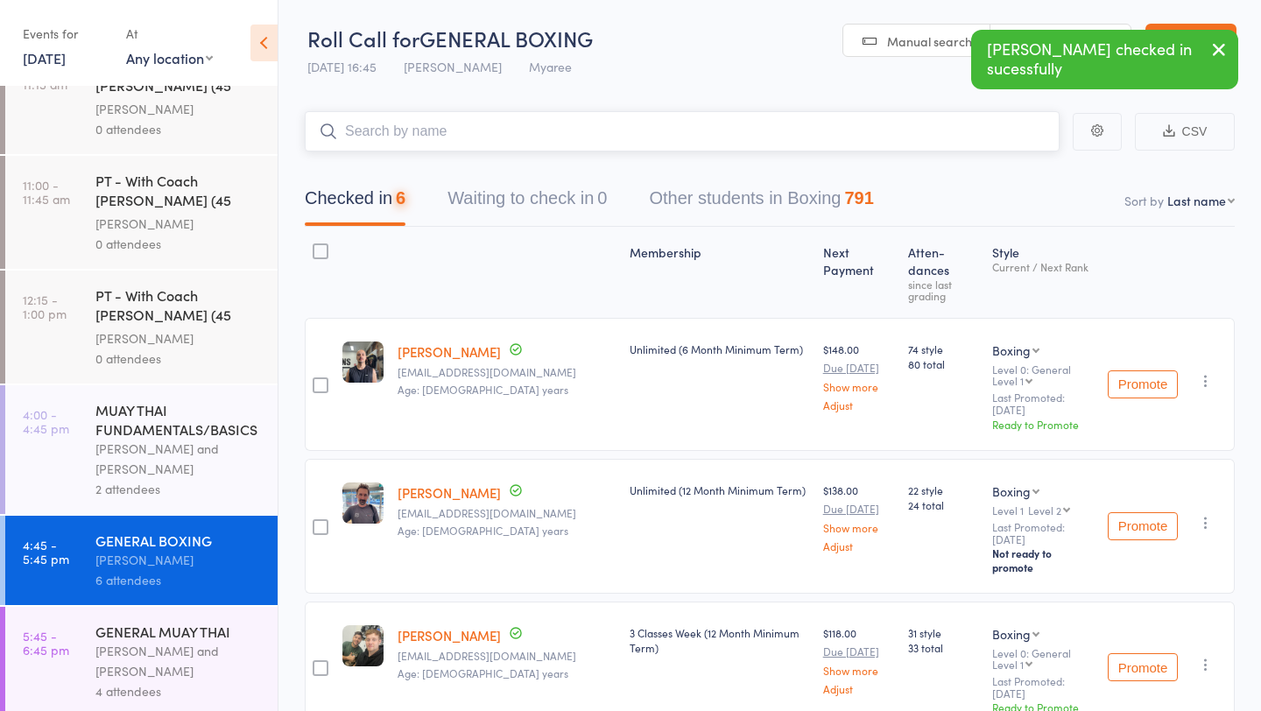
click at [494, 131] on input "search" at bounding box center [682, 131] width 755 height 40
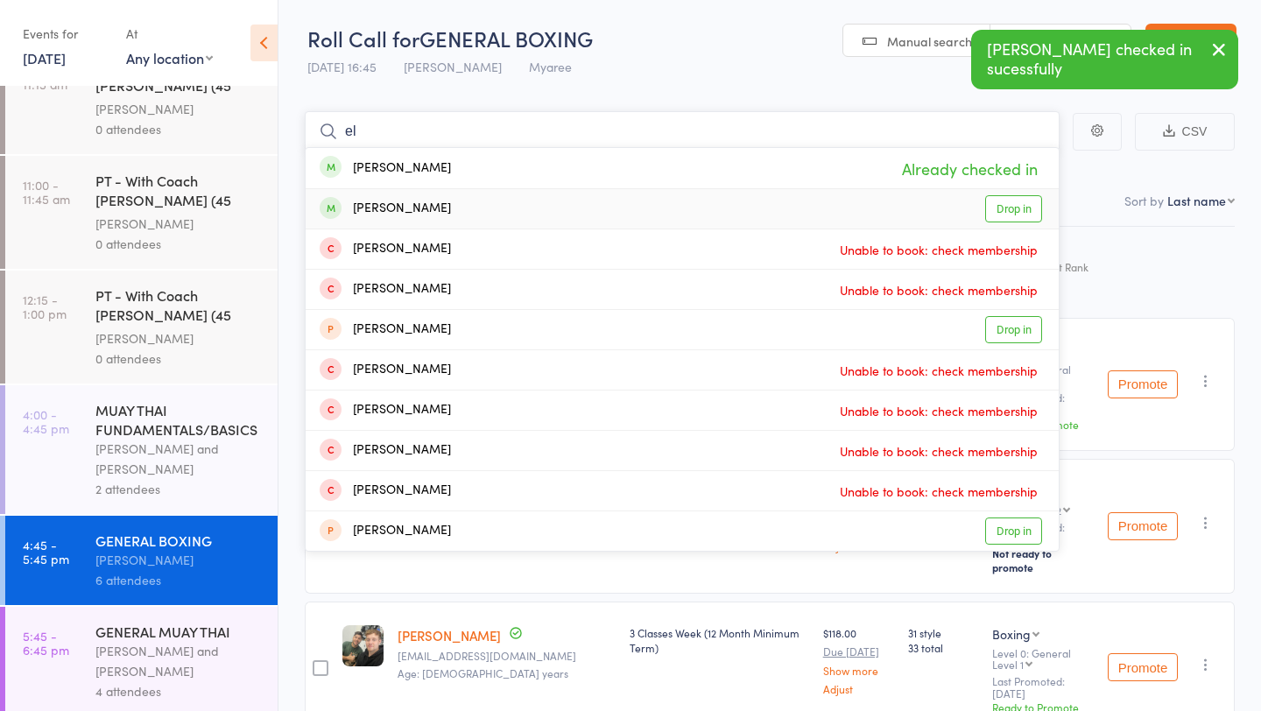
type input "e"
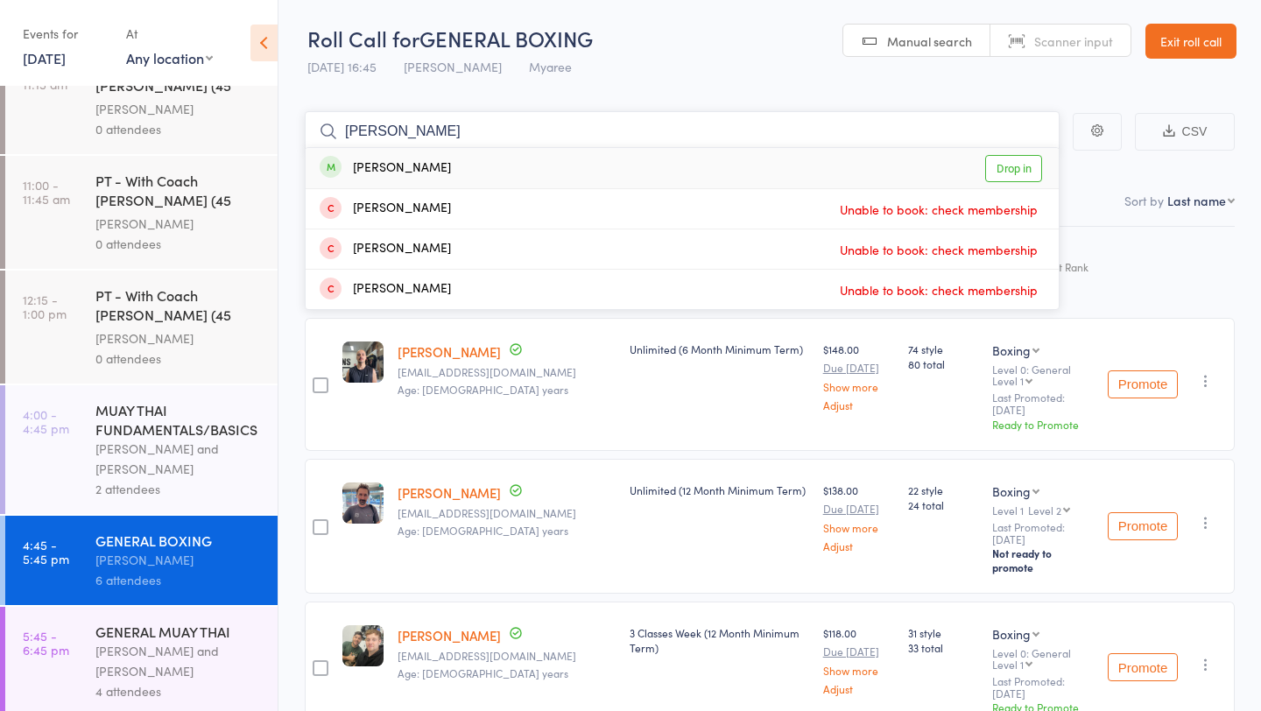
type input "[PERSON_NAME]"
click at [1036, 177] on link "Drop in" at bounding box center [1013, 168] width 57 height 27
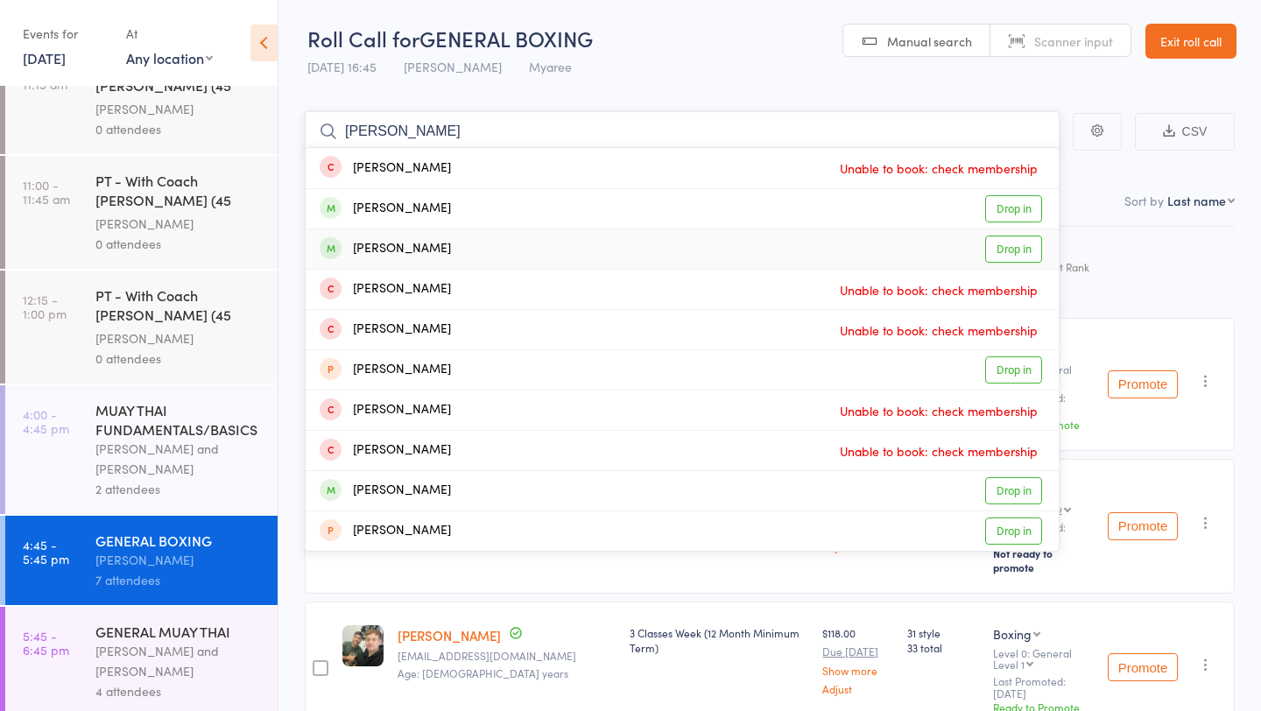
type input "[PERSON_NAME]"
click at [1019, 256] on link "Drop in" at bounding box center [1013, 249] width 57 height 27
